Goal: Contribute content

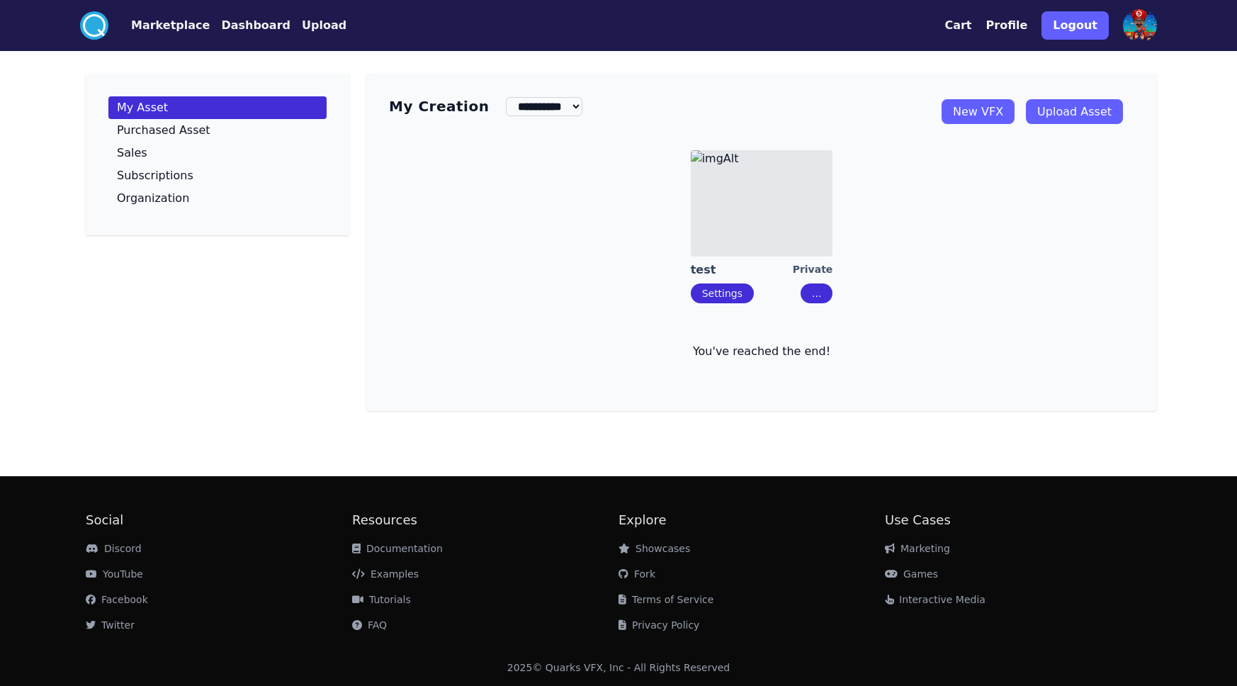
click at [1080, 112] on link "Upload Asset" at bounding box center [1074, 111] width 97 height 25
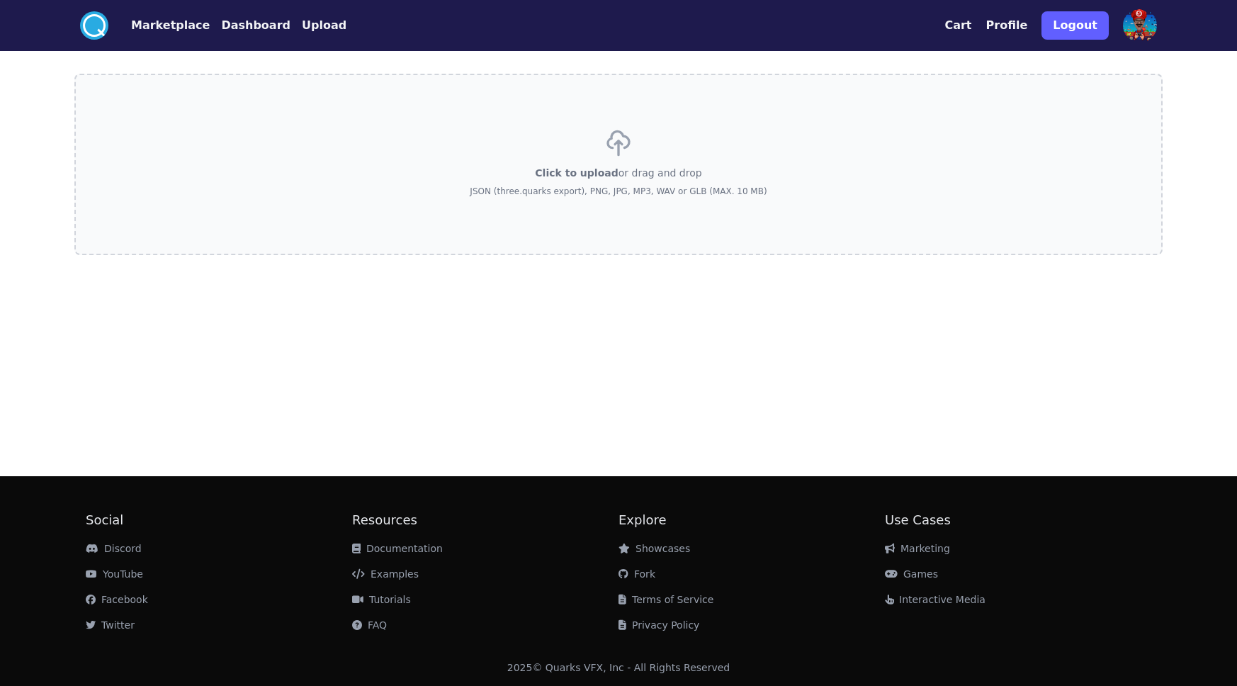
click at [684, 164] on div "Click to upload or drag and drop JSON (three.quarks export), PNG, JPG, MP3, WAV…" at bounding box center [618, 164] width 297 height 99
click at [0, 0] on input "Click to upload or drag and drop JSON (three.quarks export), PNG, JPG, MP3, WAV…" at bounding box center [0, 0] width 0 height 0
click at [665, 132] on div "Click to upload or drag and drop JSON (three.quarks export), PNG, JPG, MP3, WAV…" at bounding box center [618, 164] width 297 height 99
click at [0, 0] on input "Click to upload or drag and drop JSON (three.quarks export), PNG, JPG, MP3, WAV…" at bounding box center [0, 0] width 0 height 0
click at [713, 170] on div "Click to upload or drag and drop JSON (three.quarks export), PNG, JPG, MP3, WAV…" at bounding box center [618, 164] width 297 height 99
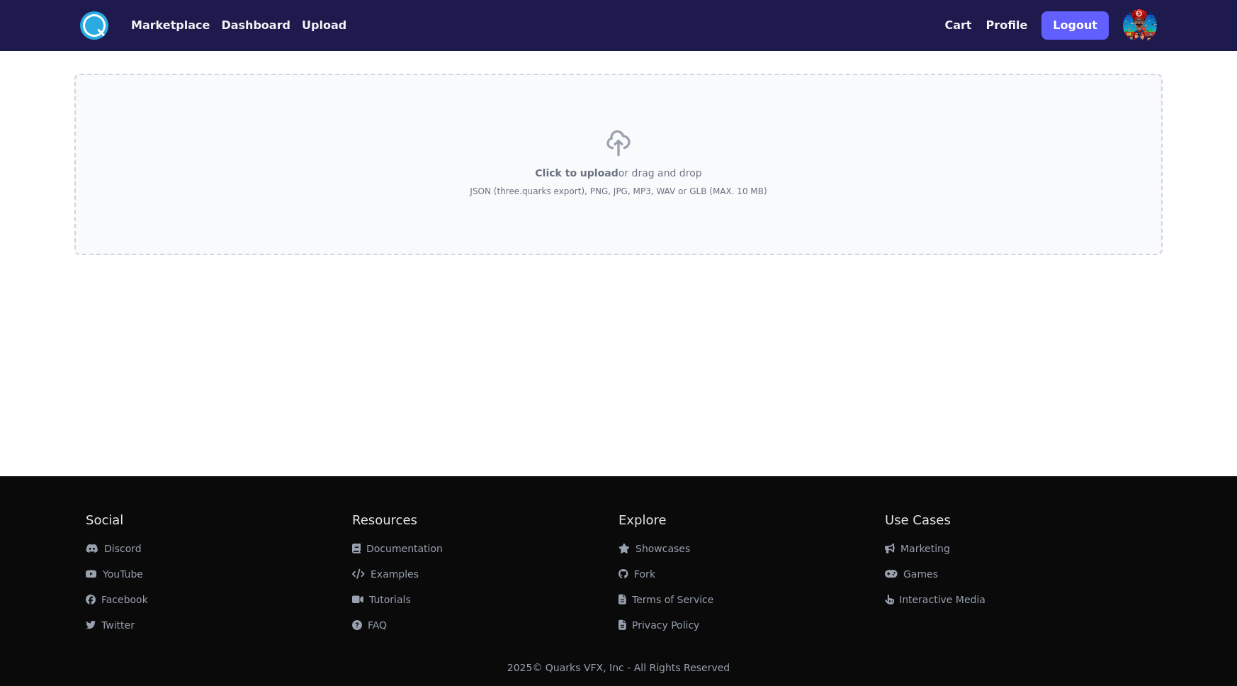
click at [0, 0] on input "Click to upload or drag and drop JSON (three.quarks export), PNG, JPG, MP3, WAV…" at bounding box center [0, 0] width 0 height 0
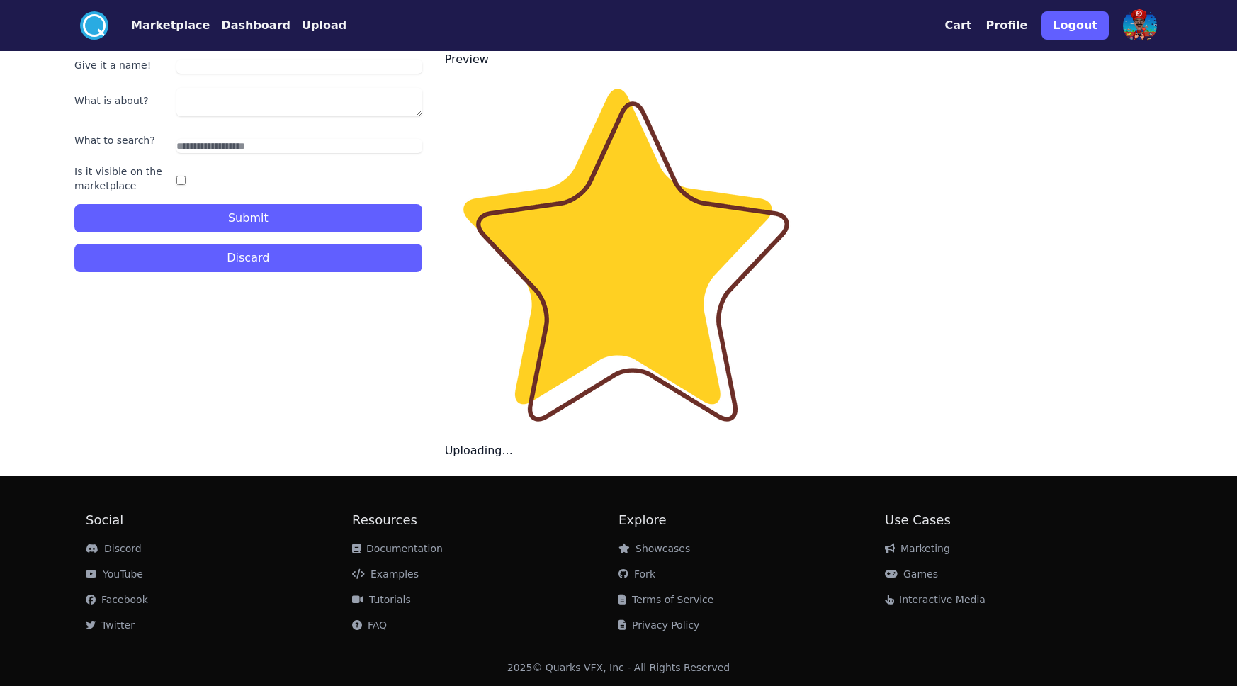
click at [188, 66] on input "Give it a name!" at bounding box center [299, 67] width 246 height 14
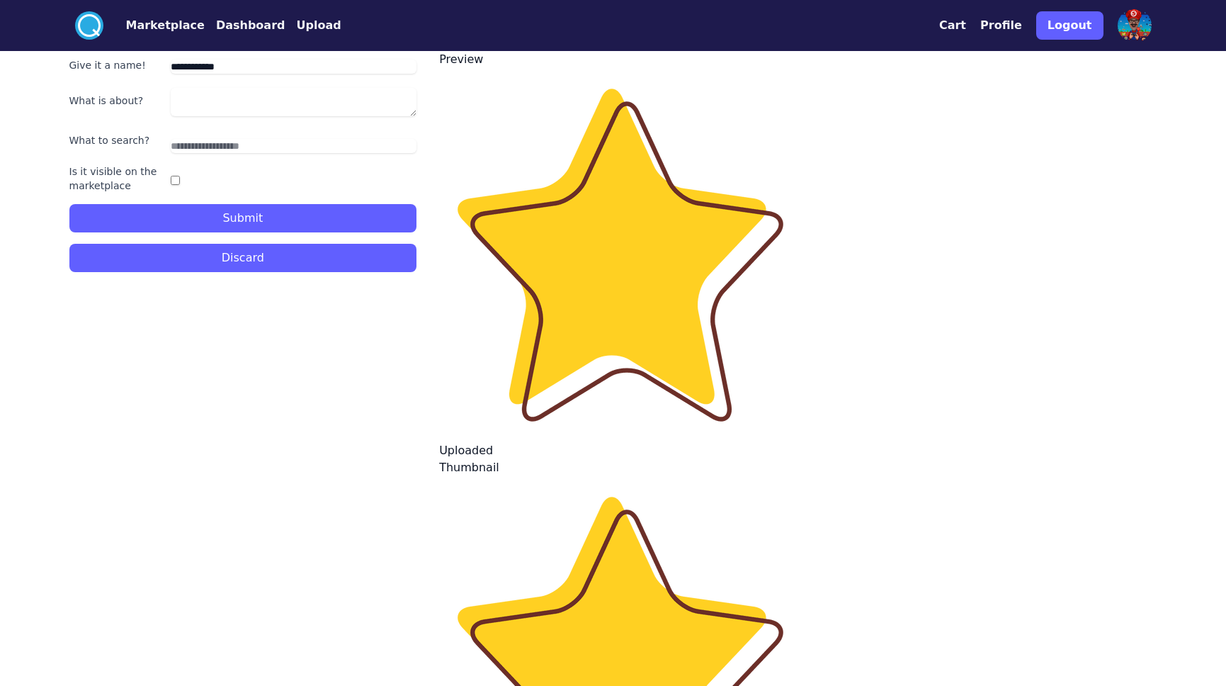
type input "**********"
click at [268, 108] on textarea "What is about?" at bounding box center [294, 102] width 246 height 28
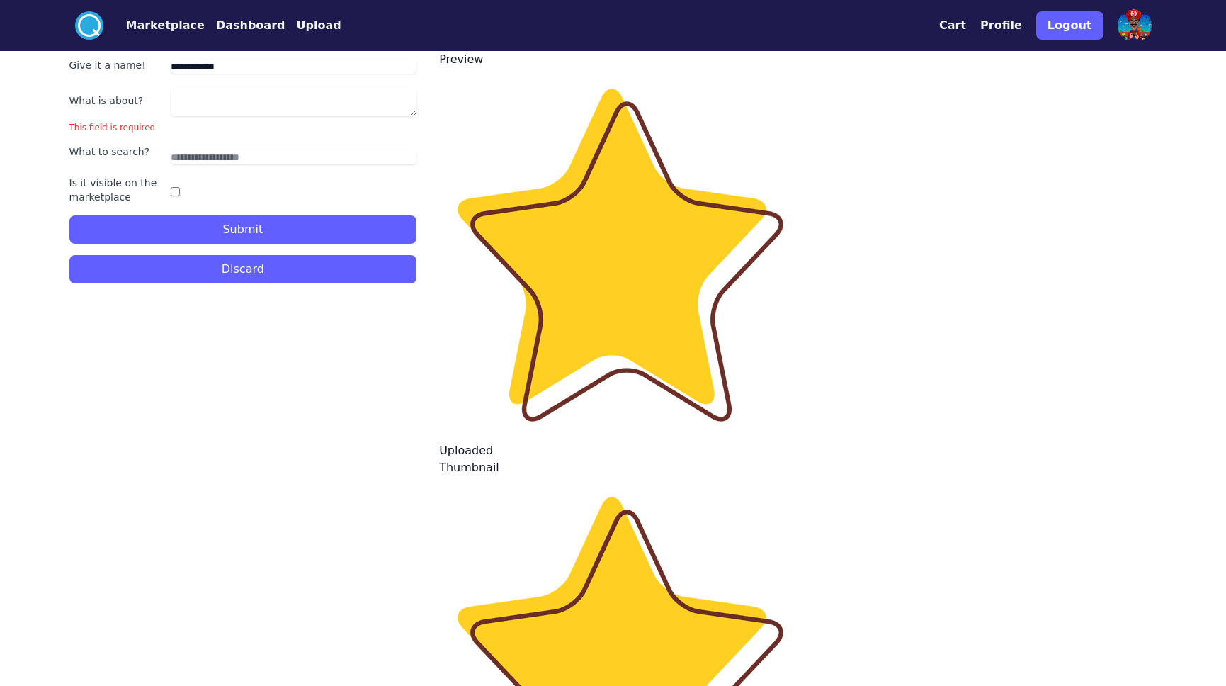
click at [261, 218] on button "Submit" at bounding box center [243, 229] width 348 height 28
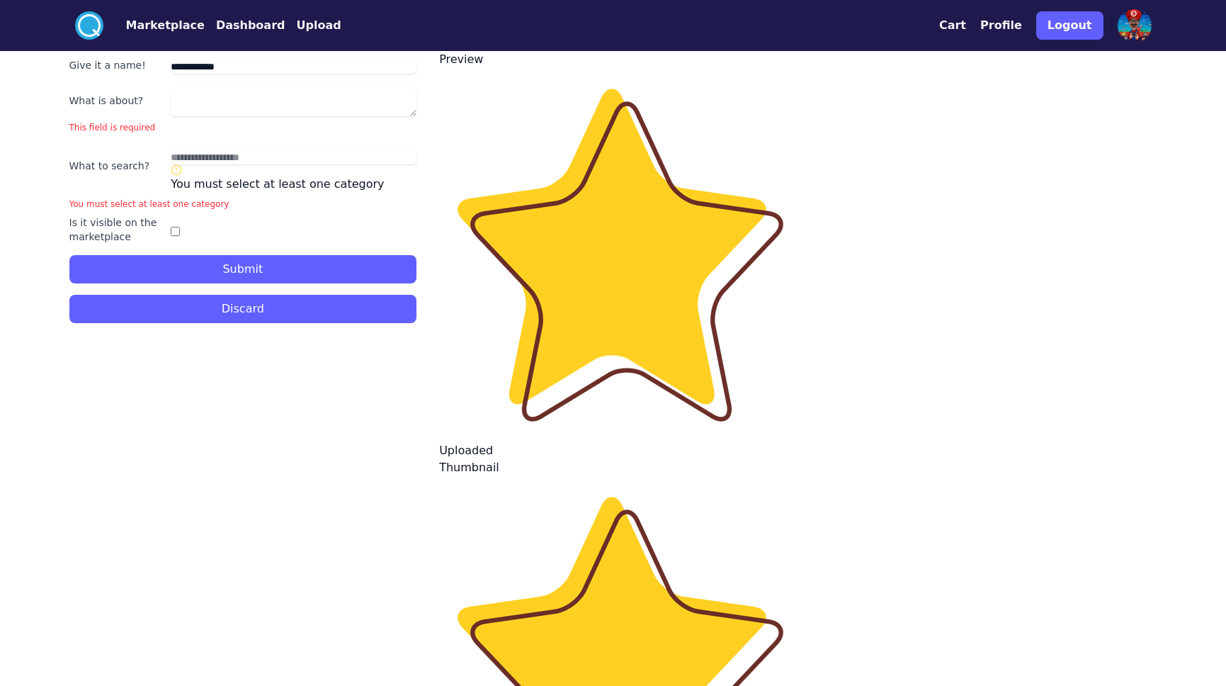
click at [203, 175] on div "You must select at least one category" at bounding box center [294, 178] width 246 height 28
click at [207, 166] on div "You must select at least one category" at bounding box center [294, 178] width 246 height 28
click at [206, 166] on div "You must select at least one category" at bounding box center [294, 178] width 246 height 28
click at [208, 159] on input "text" at bounding box center [294, 157] width 246 height 14
click at [179, 206] on div "You must select at least one category" at bounding box center [243, 203] width 348 height 11
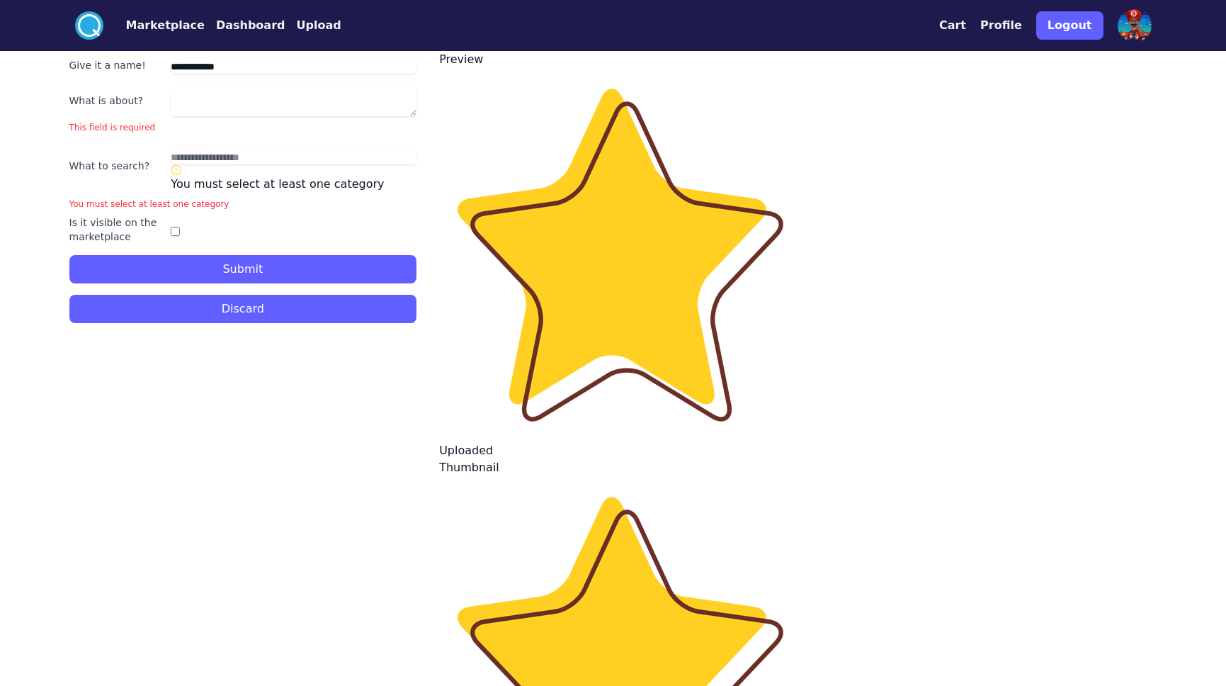
click at [209, 111] on textarea "What is about?" at bounding box center [294, 102] width 246 height 28
click at [258, 98] on textarea "What is about?" at bounding box center [294, 102] width 246 height 28
click at [293, 106] on textarea "What is about?" at bounding box center [294, 102] width 246 height 28
click at [422, 104] on div "**********" at bounding box center [613, 448] width 1088 height 794
drag, startPoint x: 208, startPoint y: 183, endPoint x: 376, endPoint y: 184, distance: 167.9
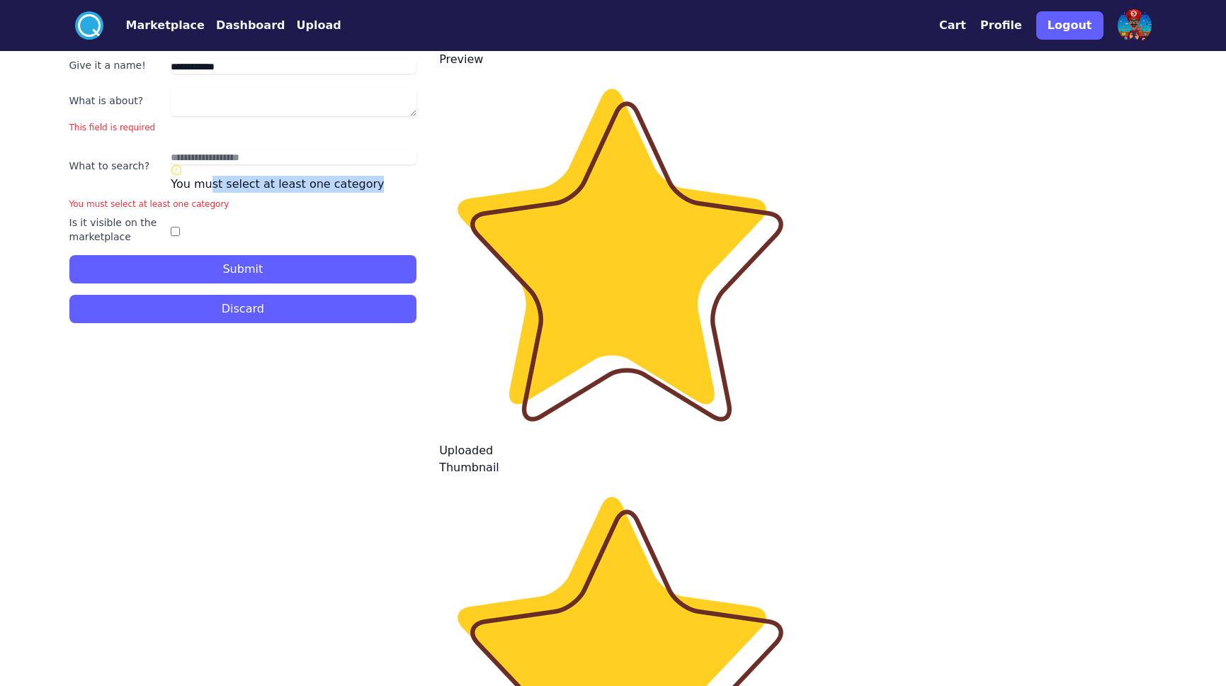
click at [376, 184] on div "You must select at least one category" at bounding box center [294, 178] width 246 height 28
click at [159, 204] on div "You must select at least one category" at bounding box center [243, 203] width 348 height 11
click at [97, 186] on div "What to search? You must select at least one category" at bounding box center [243, 166] width 348 height 54
click at [86, 201] on div "You must select at least one category" at bounding box center [243, 203] width 348 height 11
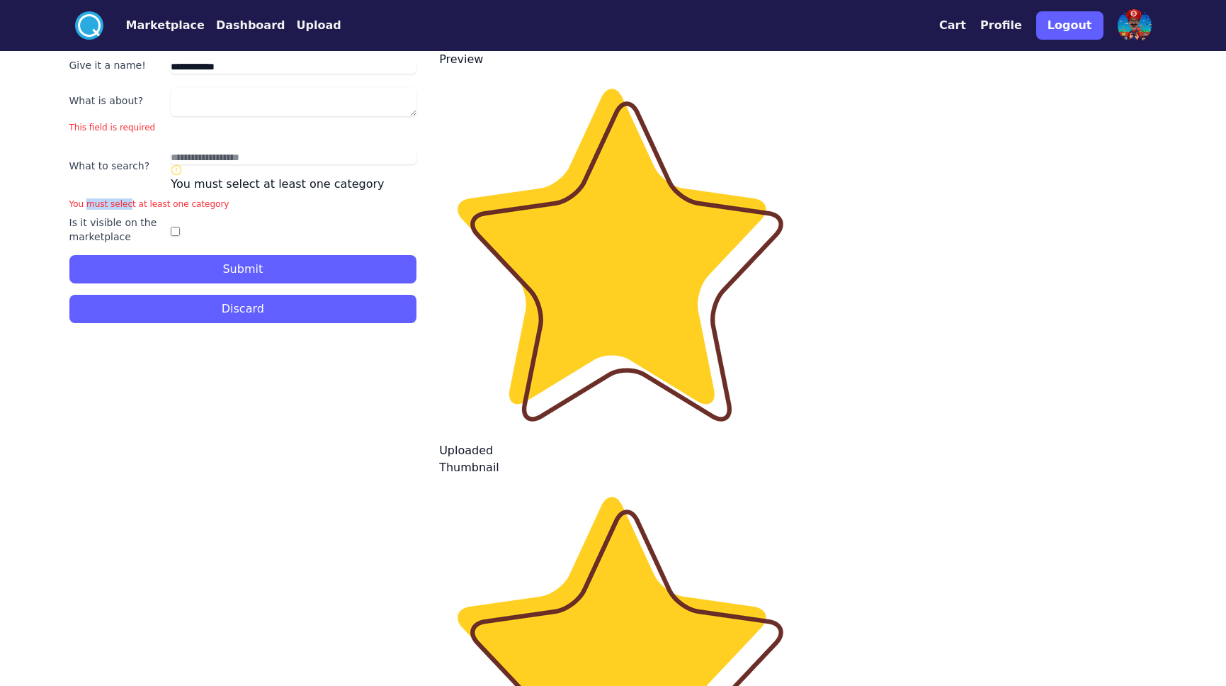
drag, startPoint x: 102, startPoint y: 208, endPoint x: 162, endPoint y: 207, distance: 59.5
click at [154, 207] on div "You must select at least one category" at bounding box center [243, 203] width 348 height 11
drag, startPoint x: 171, startPoint y: 204, endPoint x: 179, endPoint y: 198, distance: 9.1
click at [176, 201] on div "You must select at least one category" at bounding box center [243, 203] width 348 height 11
drag, startPoint x: 185, startPoint y: 199, endPoint x: 221, endPoint y: 198, distance: 36.1
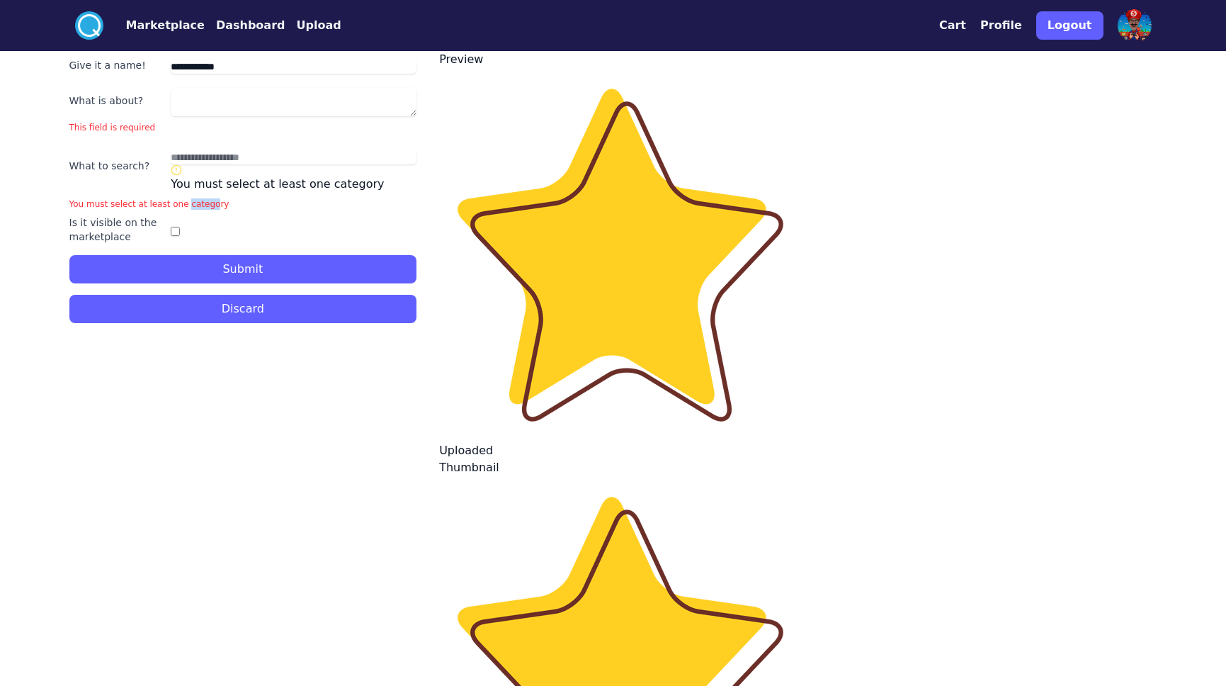
click at [215, 199] on div "You must select at least one category" at bounding box center [243, 203] width 348 height 11
drag, startPoint x: 221, startPoint y: 198, endPoint x: 213, endPoint y: 170, distance: 29.6
click at [220, 190] on div "**********" at bounding box center [243, 170] width 348 height 238
click at [178, 169] on icon at bounding box center [176, 169] width 11 height 11
click at [186, 158] on input "text" at bounding box center [294, 157] width 246 height 14
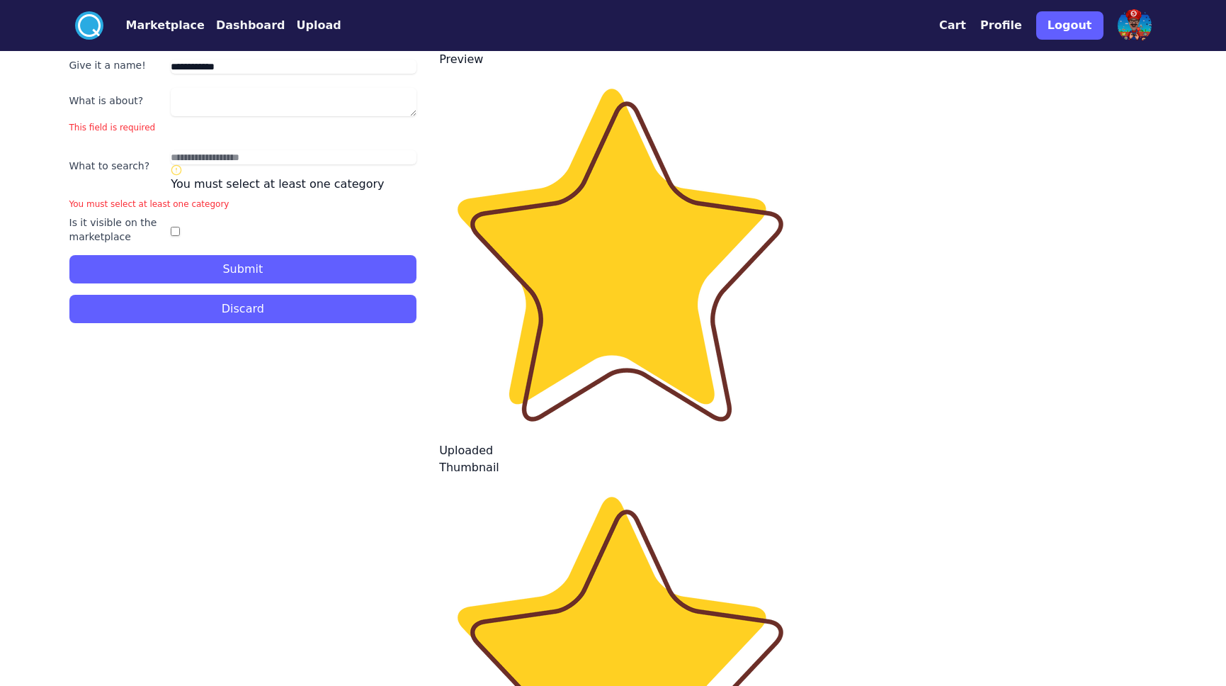
click at [188, 157] on input "text" at bounding box center [294, 157] width 246 height 14
drag, startPoint x: 293, startPoint y: 154, endPoint x: 160, endPoint y: 159, distance: 132.6
click at [160, 159] on div "What to search? You must select at least one category" at bounding box center [243, 166] width 348 height 54
drag, startPoint x: 202, startPoint y: 154, endPoint x: 174, endPoint y: 152, distance: 28.4
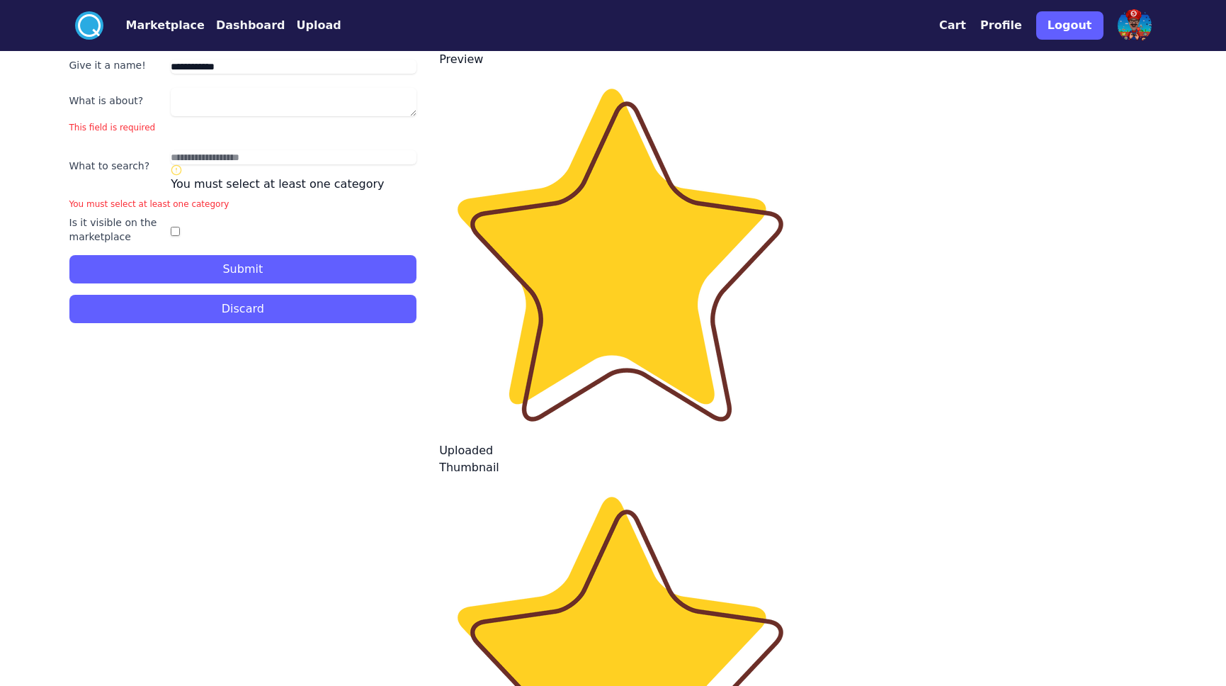
click at [200, 153] on input "text" at bounding box center [294, 157] width 246 height 14
click at [134, 88] on div "What is about?" at bounding box center [243, 100] width 348 height 31
click at [149, 65] on label "Give it a name!" at bounding box center [117, 65] width 96 height 14
click at [171, 65] on input "**********" at bounding box center [294, 67] width 246 height 14
drag, startPoint x: 237, startPoint y: 68, endPoint x: 140, endPoint y: 60, distance: 97.4
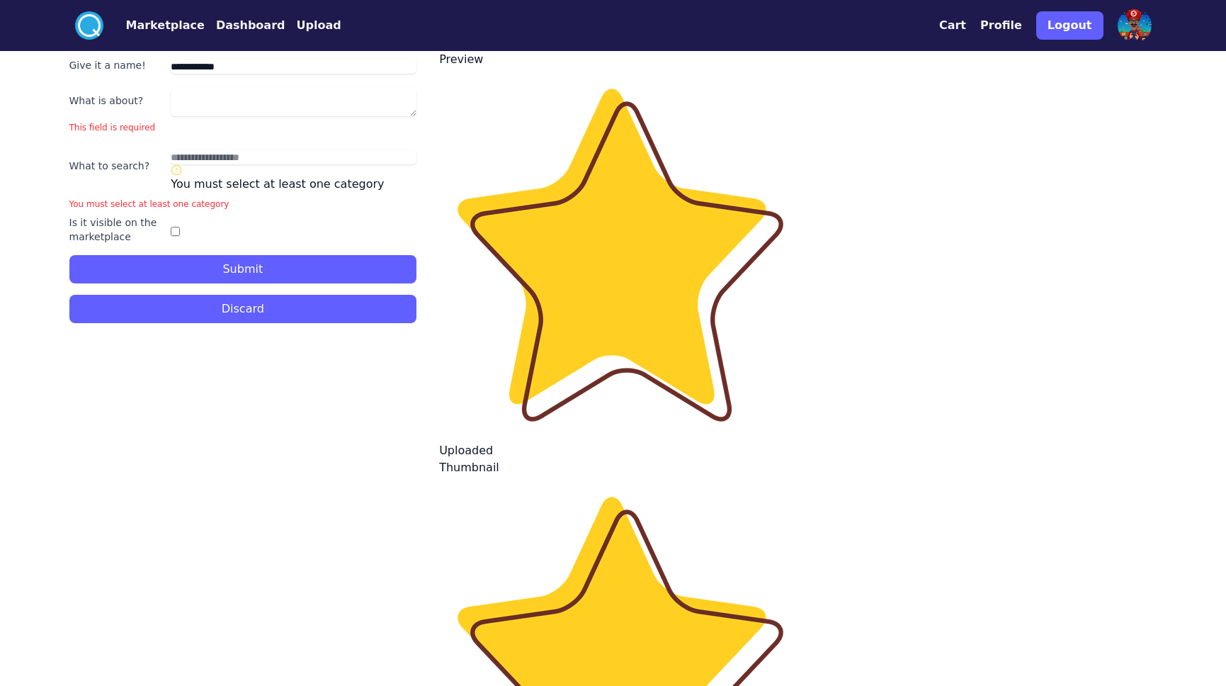
click at [140, 60] on div "**********" at bounding box center [243, 65] width 348 height 17
click at [257, 312] on button "Discard" at bounding box center [243, 309] width 348 height 28
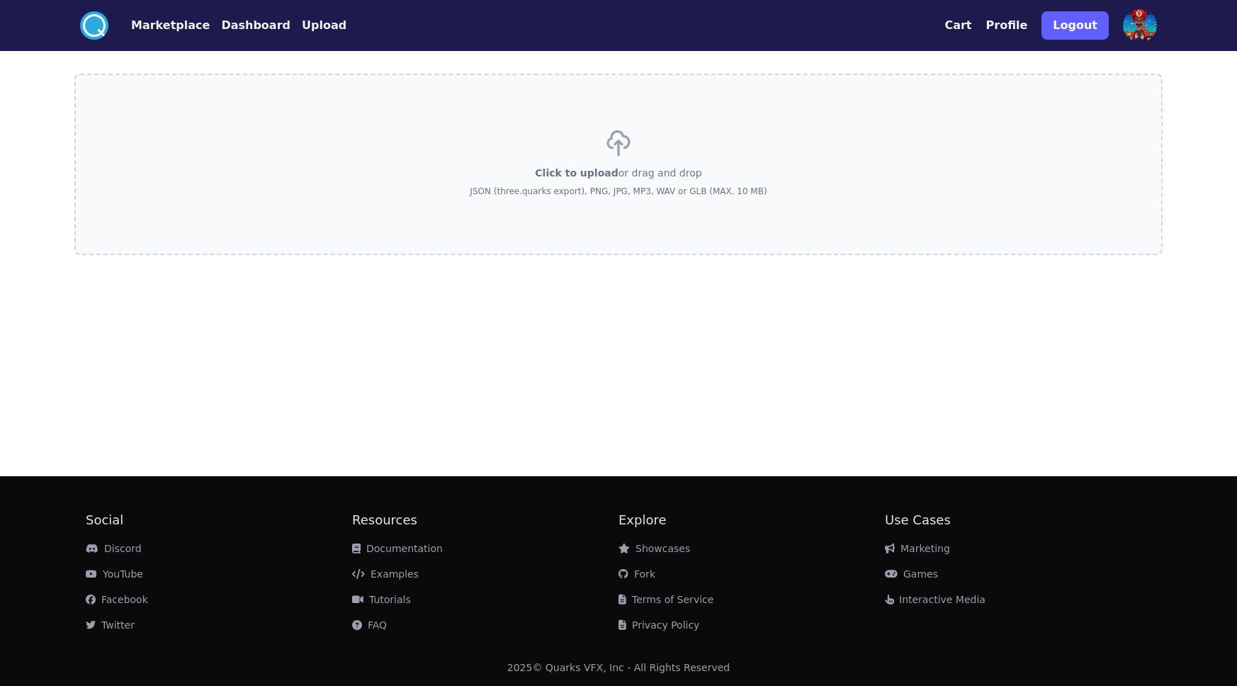
click at [354, 253] on div "**********" at bounding box center [618, 258] width 1088 height 414
click at [641, 150] on div "Click to upload or drag and drop JSON (three.quarks export), PNG, JPG, MP3, WAV…" at bounding box center [618, 164] width 297 height 99
click at [0, 0] on input "Click to upload or drag and drop JSON (three.quarks export), PNG, JPG, MP3, WAV…" at bounding box center [0, 0] width 0 height 0
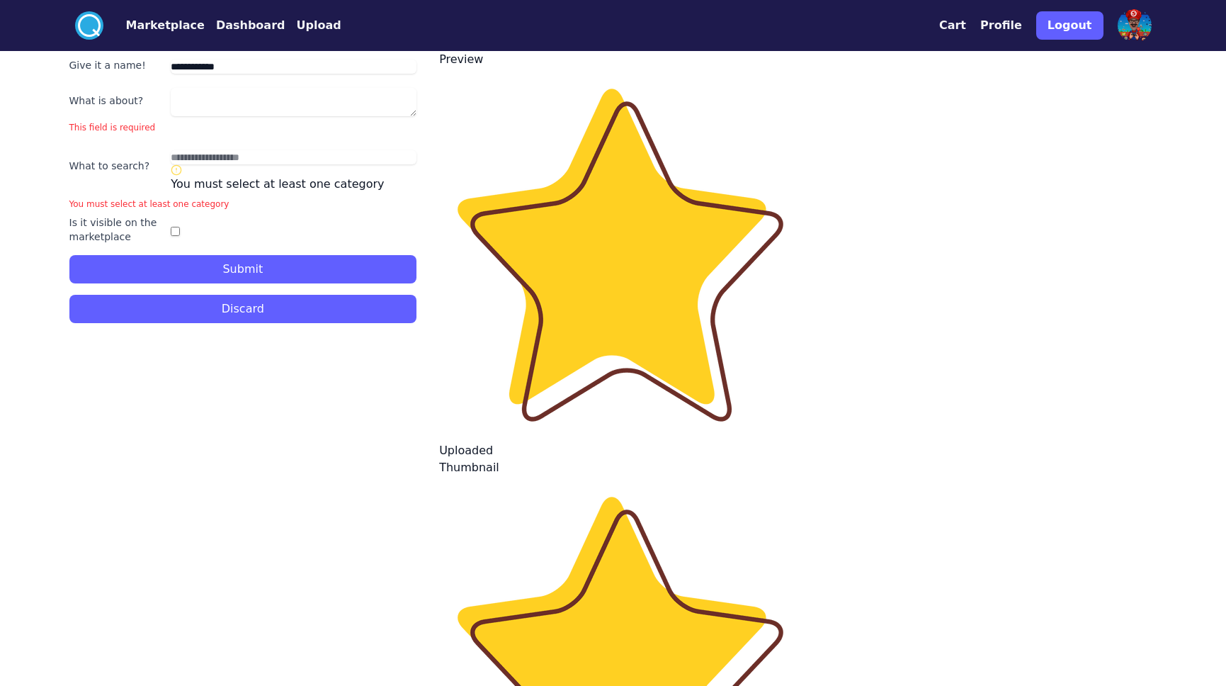
click at [225, 150] on input "text" at bounding box center [294, 157] width 246 height 14
click at [239, 158] on input "text" at bounding box center [294, 157] width 246 height 14
type input "*"
type input "*******"
click at [250, 101] on textarea "What is about?" at bounding box center [294, 102] width 246 height 28
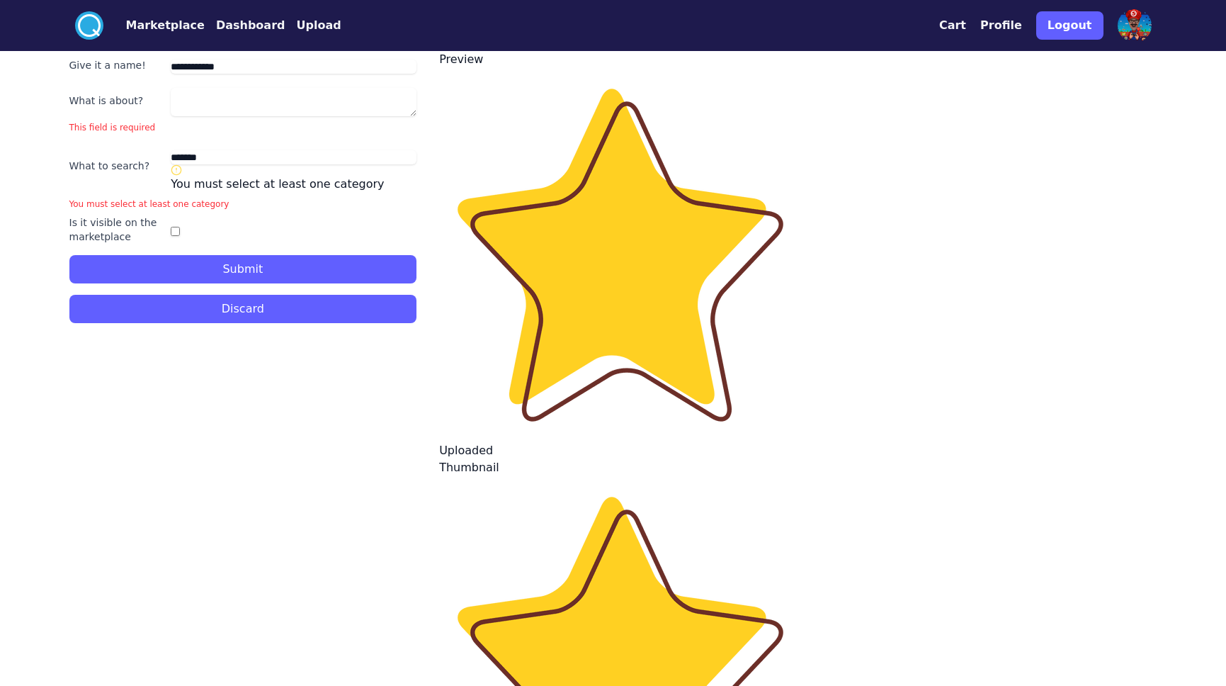
click at [294, 101] on textarea "What is about?" at bounding box center [294, 102] width 246 height 28
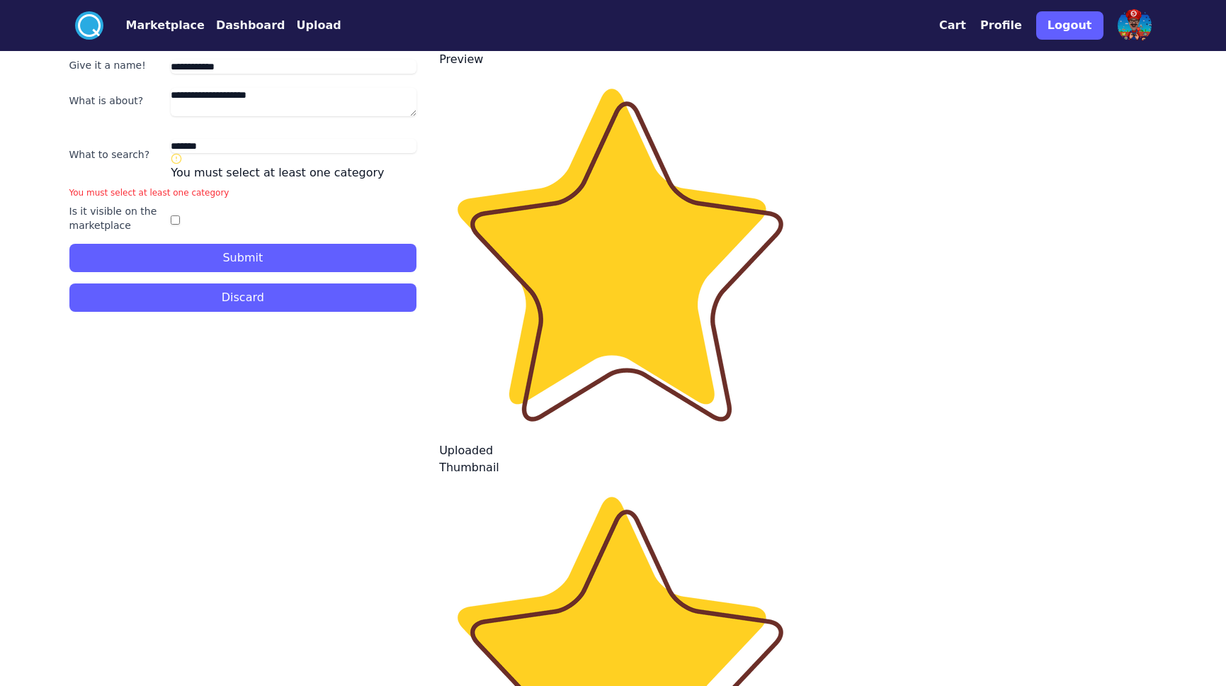
type textarea "**********"
click at [286, 259] on button "Submit" at bounding box center [243, 258] width 348 height 28
click at [278, 252] on button "Submit" at bounding box center [243, 258] width 348 height 28
click at [257, 261] on button "Submit" at bounding box center [243, 258] width 348 height 28
drag, startPoint x: 258, startPoint y: 256, endPoint x: 253, endPoint y: 249, distance: 8.6
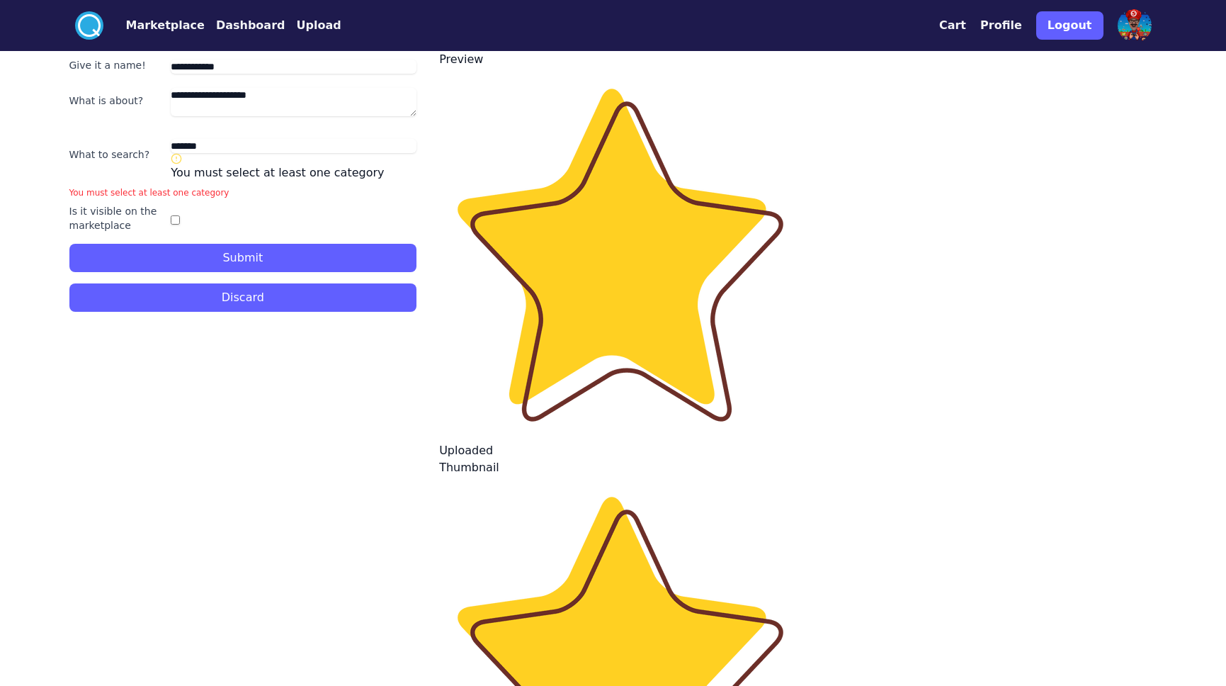
click at [257, 254] on button "Submit" at bounding box center [243, 258] width 348 height 28
click at [182, 166] on div "You must select at least one category" at bounding box center [294, 167] width 246 height 28
click at [173, 154] on circle at bounding box center [176, 158] width 9 height 9
click at [176, 156] on icon at bounding box center [176, 158] width 11 height 11
drag, startPoint x: 176, startPoint y: 156, endPoint x: 236, endPoint y: 171, distance: 61.5
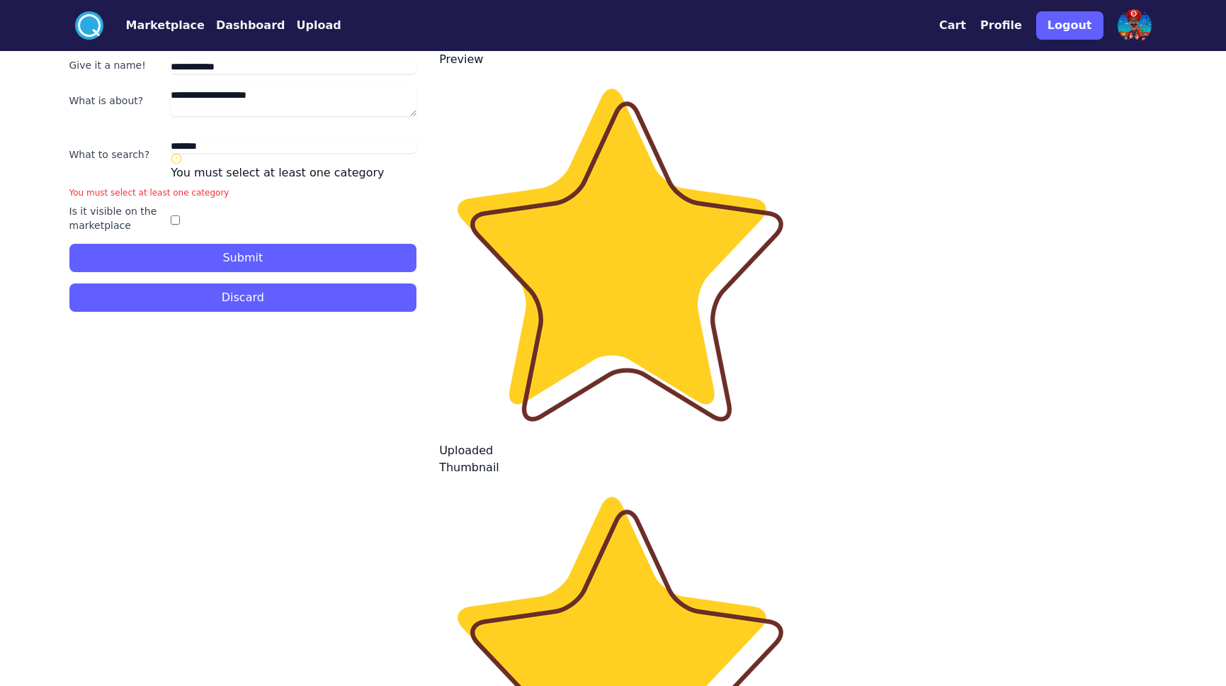
click at [193, 164] on div "You must select at least one category" at bounding box center [294, 167] width 246 height 28
